Goal: Obtain resource: Obtain resource

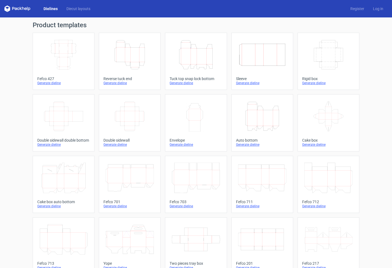
click at [67, 12] on div "Dielines Diecut layouts Register Log in" at bounding box center [196, 8] width 392 height 17
click at [69, 10] on link "Diecut layouts" at bounding box center [78, 8] width 33 height 5
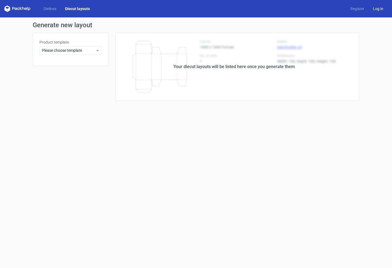
click at [377, 8] on link "Log in" at bounding box center [377, 8] width 19 height 5
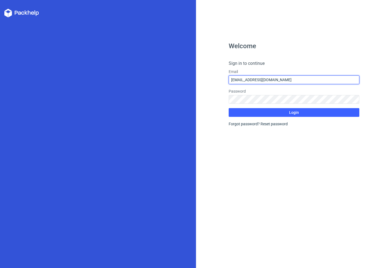
type input "[EMAIL_ADDRESS][DOMAIN_NAME]"
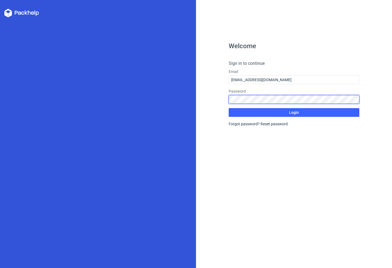
click at [294, 112] on button "Login" at bounding box center [293, 112] width 131 height 9
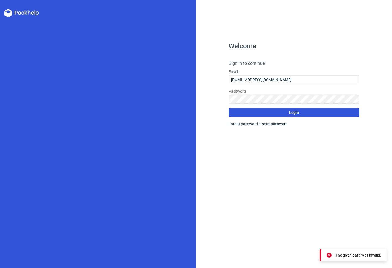
click at [294, 111] on span "Login" at bounding box center [294, 112] width 10 height 4
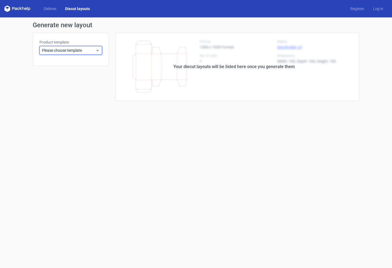
click at [77, 52] on span "Please choose template" at bounding box center [69, 50] width 54 height 5
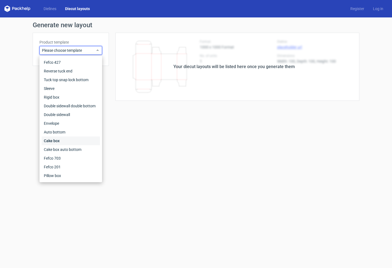
click at [60, 142] on div "Cake box" at bounding box center [71, 140] width 58 height 9
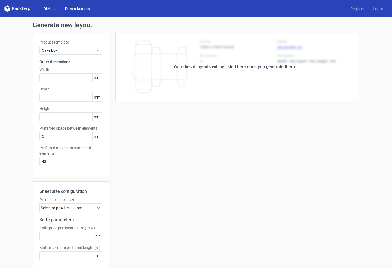
click at [48, 9] on link "Dielines" at bounding box center [49, 8] width 21 height 5
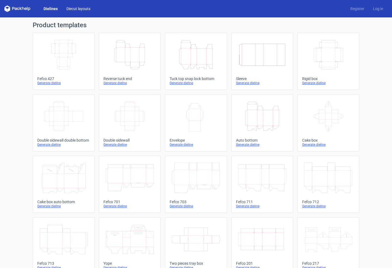
click at [83, 6] on link "Diecut layouts" at bounding box center [78, 8] width 33 height 5
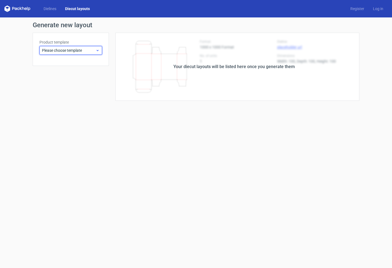
click at [80, 51] on span "Please choose template" at bounding box center [69, 50] width 54 height 5
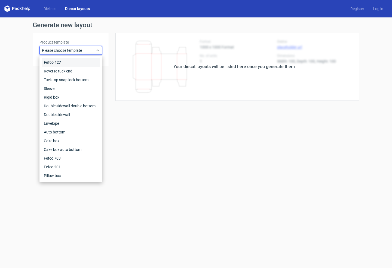
click at [64, 65] on div "Fefco 427" at bounding box center [71, 62] width 58 height 9
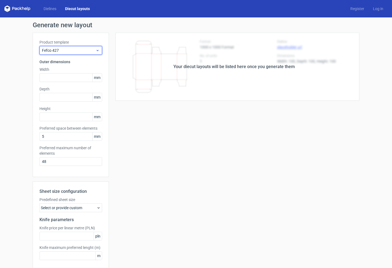
click at [70, 50] on span "Fefco 427" at bounding box center [69, 50] width 54 height 5
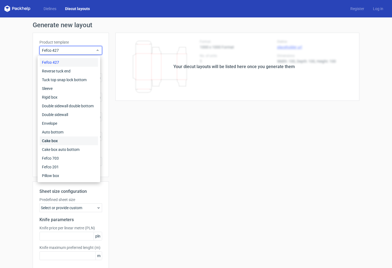
click at [58, 139] on div "Cake box" at bounding box center [69, 140] width 58 height 9
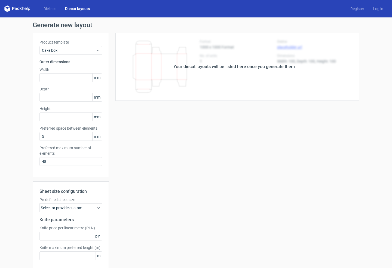
click at [222, 66] on div "Your diecut layouts will be listed here once you generate them" at bounding box center [233, 66] width 121 height 7
click at [146, 117] on div "Your diecut layouts will be listed here once you generate them Height Depth Wid…" at bounding box center [234, 161] width 250 height 256
click at [57, 11] on link "Dielines" at bounding box center [49, 8] width 21 height 5
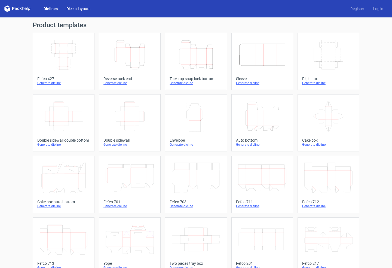
click at [79, 10] on link "Diecut layouts" at bounding box center [78, 8] width 33 height 5
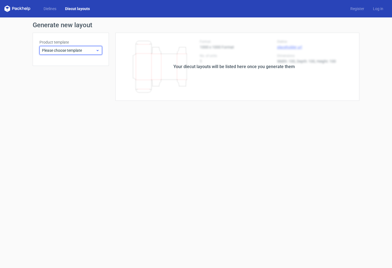
click at [83, 53] on div "Please choose template" at bounding box center [70, 50] width 63 height 9
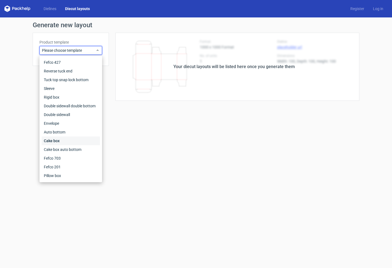
click at [59, 141] on div "Cake box" at bounding box center [71, 140] width 58 height 9
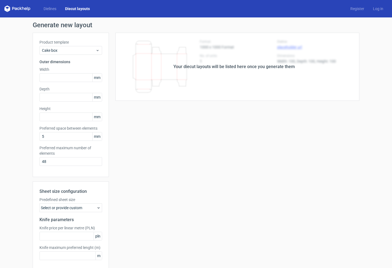
click at [204, 71] on div "Your diecut layouts will be listed here once you generate them" at bounding box center [234, 67] width 250 height 68
click at [72, 52] on span "Cake box" at bounding box center [69, 50] width 54 height 5
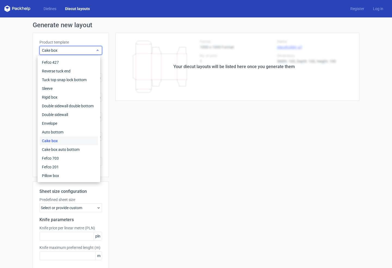
click at [72, 52] on span "Cake box" at bounding box center [69, 50] width 54 height 5
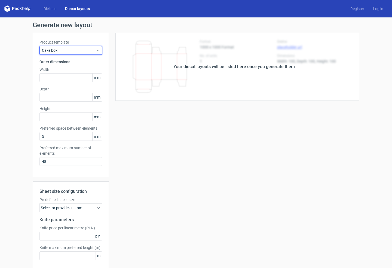
scroll to position [25, 0]
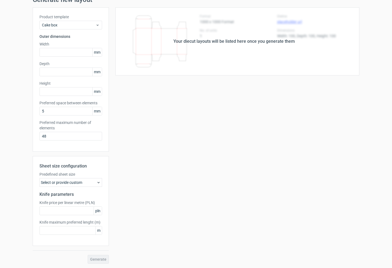
click at [86, 183] on div "Select or provide custom" at bounding box center [70, 182] width 63 height 9
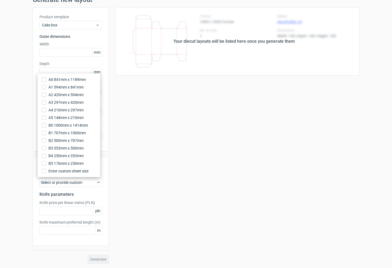
click at [112, 167] on div "Your diecut layouts will be listed here once you generate them Height Depth Wid…" at bounding box center [234, 135] width 250 height 256
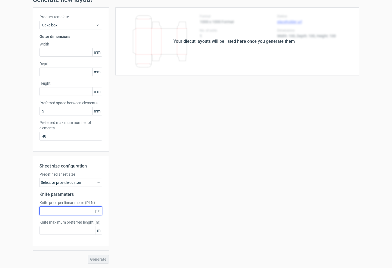
click at [80, 213] on input "text" at bounding box center [70, 210] width 63 height 9
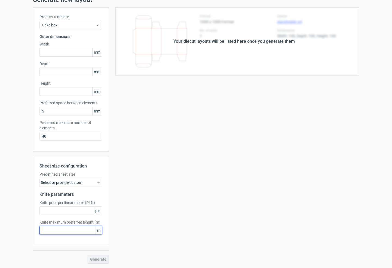
click at [78, 231] on input "text" at bounding box center [70, 230] width 63 height 9
click at [75, 184] on div "Select or provide custom" at bounding box center [70, 182] width 63 height 9
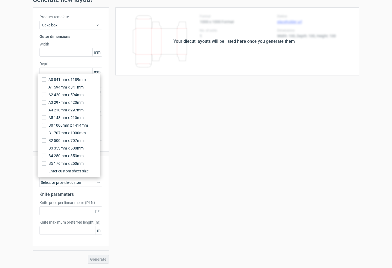
click at [163, 153] on div "Your diecut layouts will be listed here once you generate them Height Depth Wid…" at bounding box center [234, 135] width 250 height 256
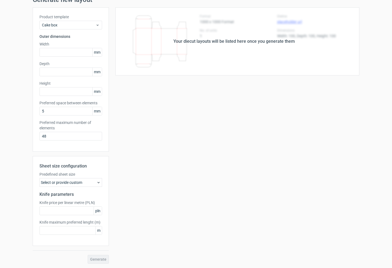
scroll to position [20, 0]
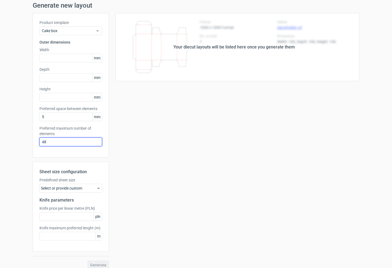
click at [72, 145] on input "48" at bounding box center [70, 141] width 63 height 9
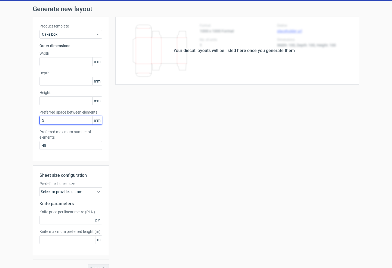
click at [79, 123] on input "5" at bounding box center [70, 120] width 63 height 9
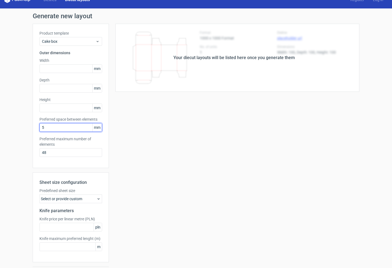
scroll to position [0, 0]
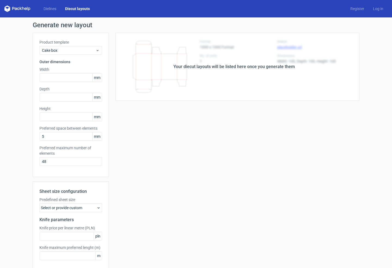
click at [157, 160] on div "Your diecut layouts will be listed here once you generate them Height Depth Wid…" at bounding box center [234, 161] width 250 height 256
click at [67, 53] on div "Cake box" at bounding box center [70, 50] width 63 height 9
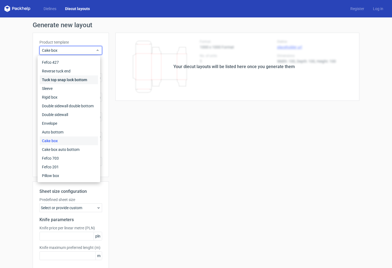
click at [63, 78] on div "Tuck top snap lock bottom" at bounding box center [69, 79] width 58 height 9
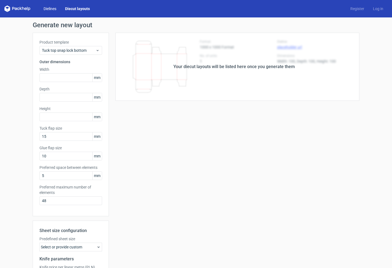
click at [53, 8] on link "Dielines" at bounding box center [49, 8] width 21 height 5
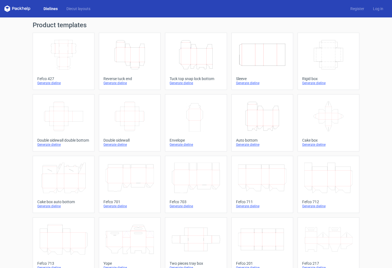
click at [319, 114] on icon at bounding box center [328, 116] width 48 height 30
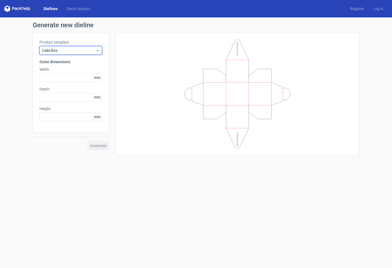
click at [76, 47] on div "Cake box" at bounding box center [70, 50] width 63 height 9
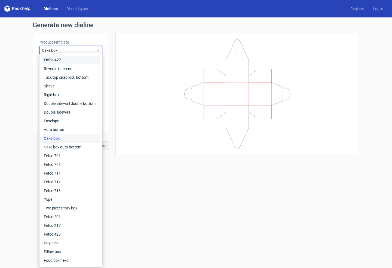
click at [63, 61] on div "Fefco 427" at bounding box center [71, 59] width 58 height 9
